Goal: Task Accomplishment & Management: Manage account settings

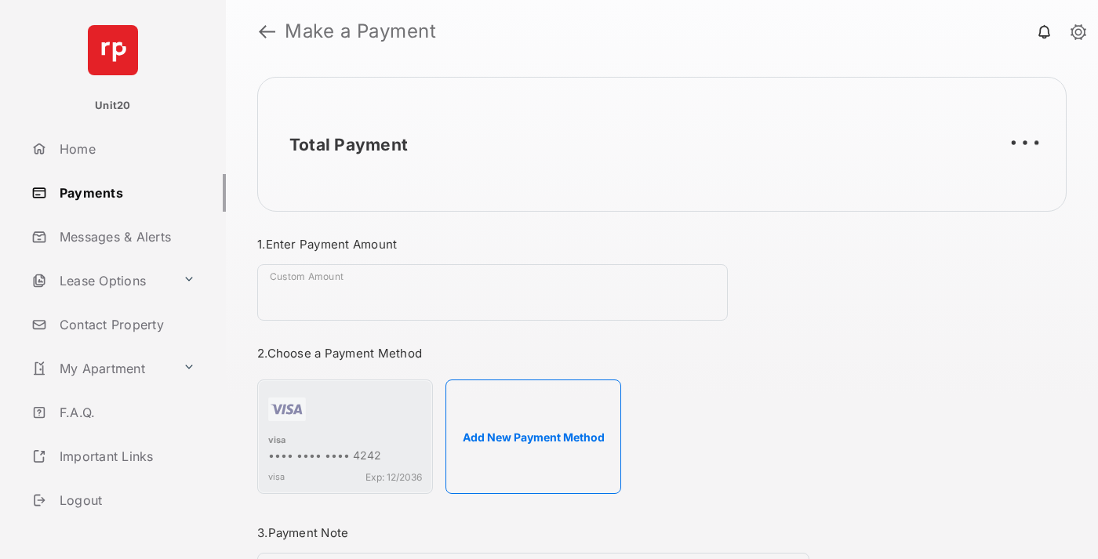
click at [122, 192] on link "Payments" at bounding box center [125, 193] width 201 height 38
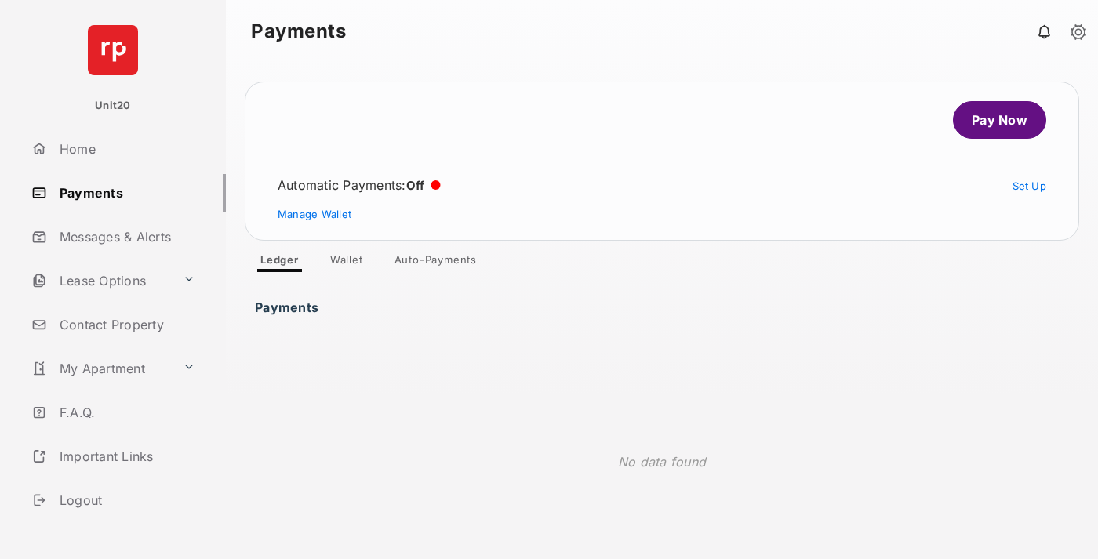
click at [436, 263] on link "Auto-Payments" at bounding box center [435, 262] width 107 height 19
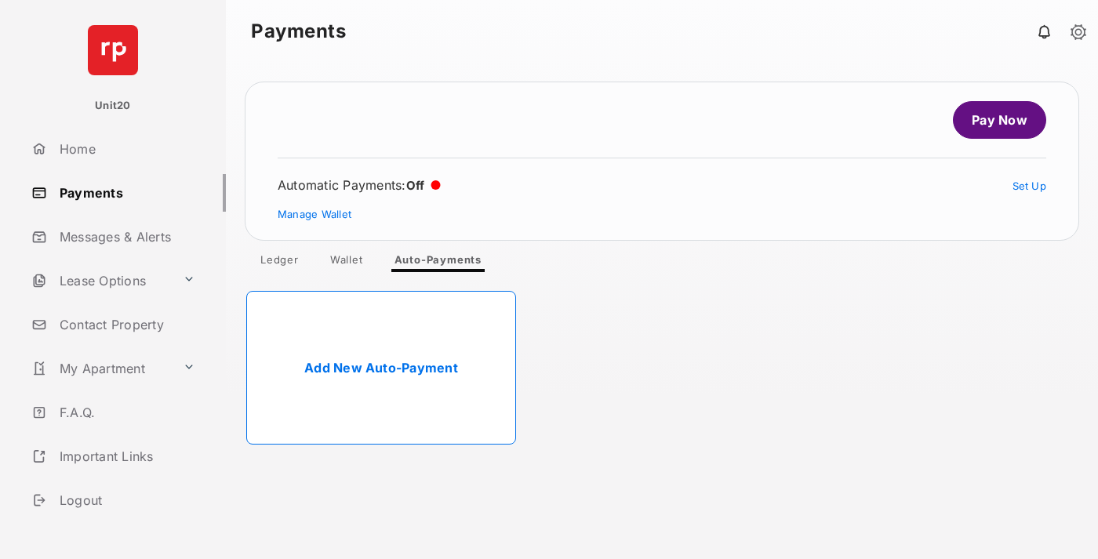
click at [381, 368] on link "Add New Auto-Payment" at bounding box center [381, 368] width 270 height 154
